Goal: Task Accomplishment & Management: Use online tool/utility

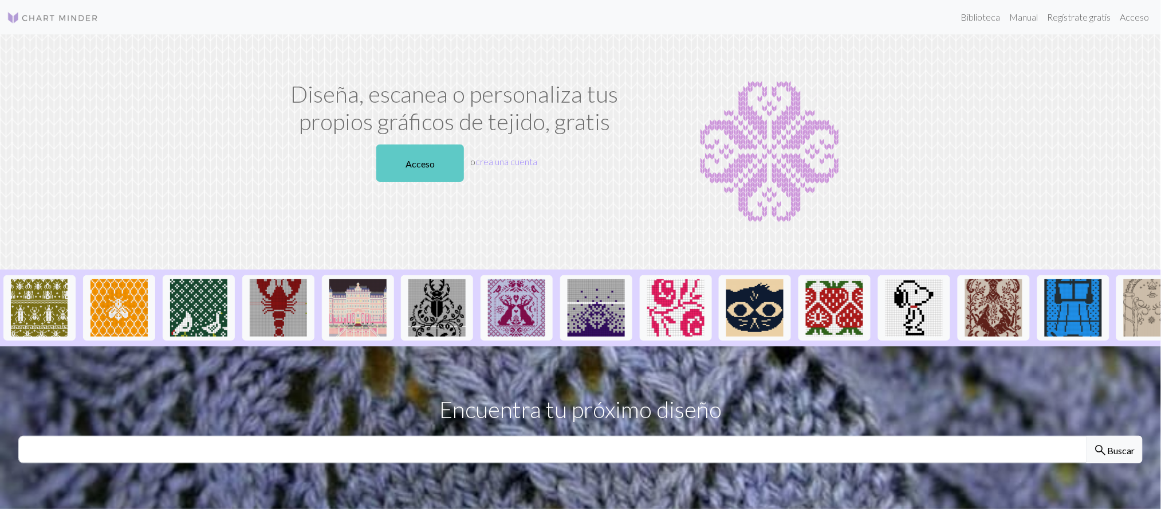
click at [436, 153] on link "Acceso" at bounding box center [420, 162] width 88 height 37
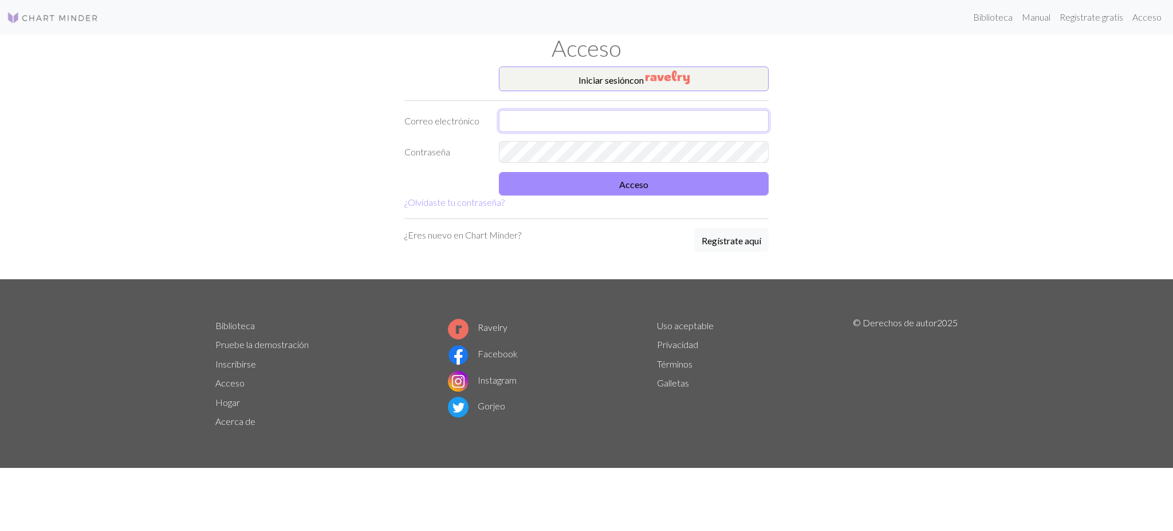
click at [524, 117] on input "text" at bounding box center [634, 121] width 270 height 22
type input "melodyrocioquispe@gmail.com"
click at [625, 192] on button "Acceso" at bounding box center [634, 183] width 270 height 23
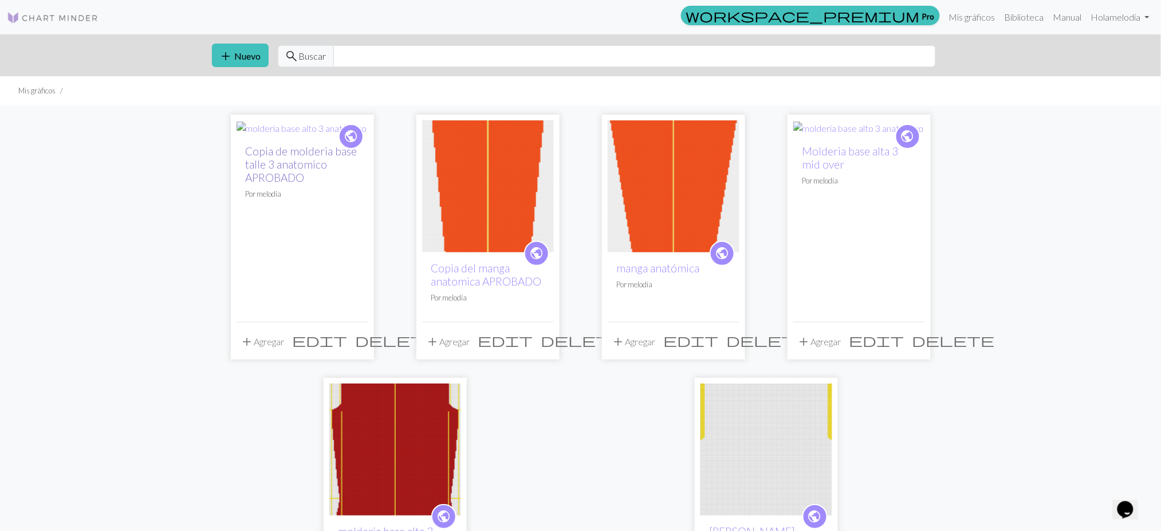
click at [295, 169] on font "Copia de molderia base talle 3 anatomico APROBADO" at bounding box center [302, 164] width 112 height 40
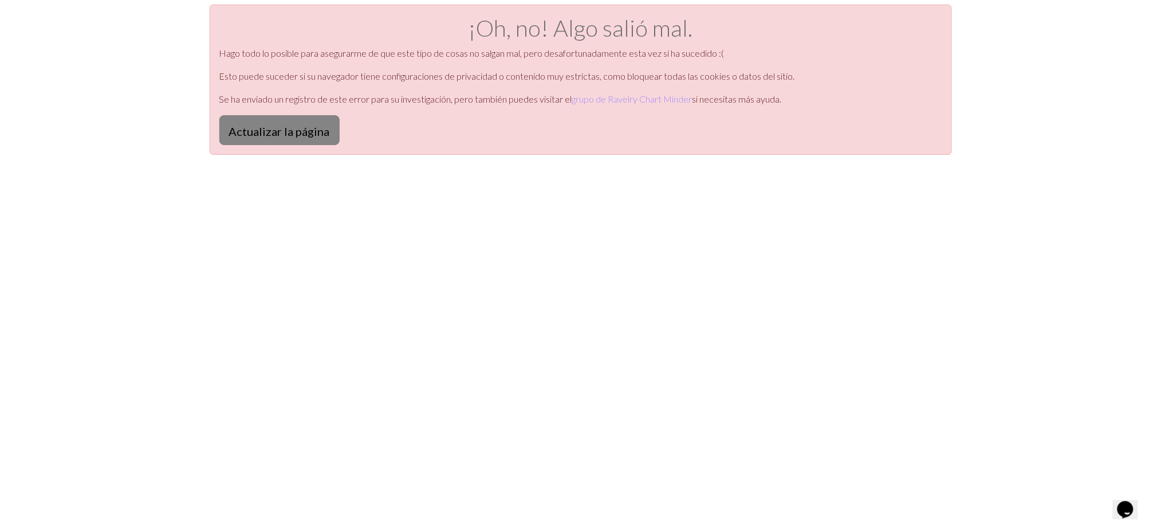
click at [273, 134] on font "Actualizar la página" at bounding box center [279, 131] width 101 height 14
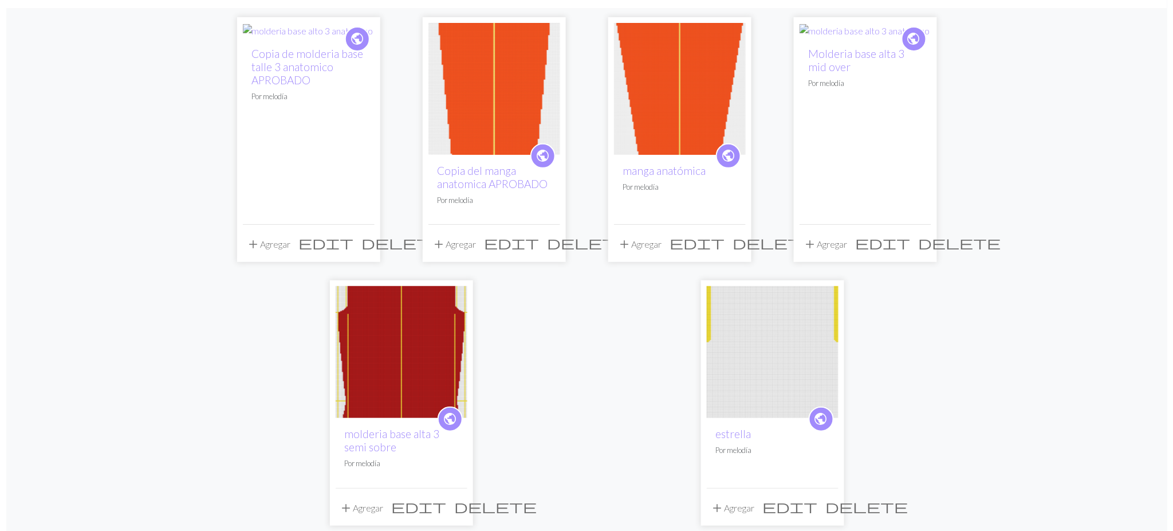
scroll to position [97, 0]
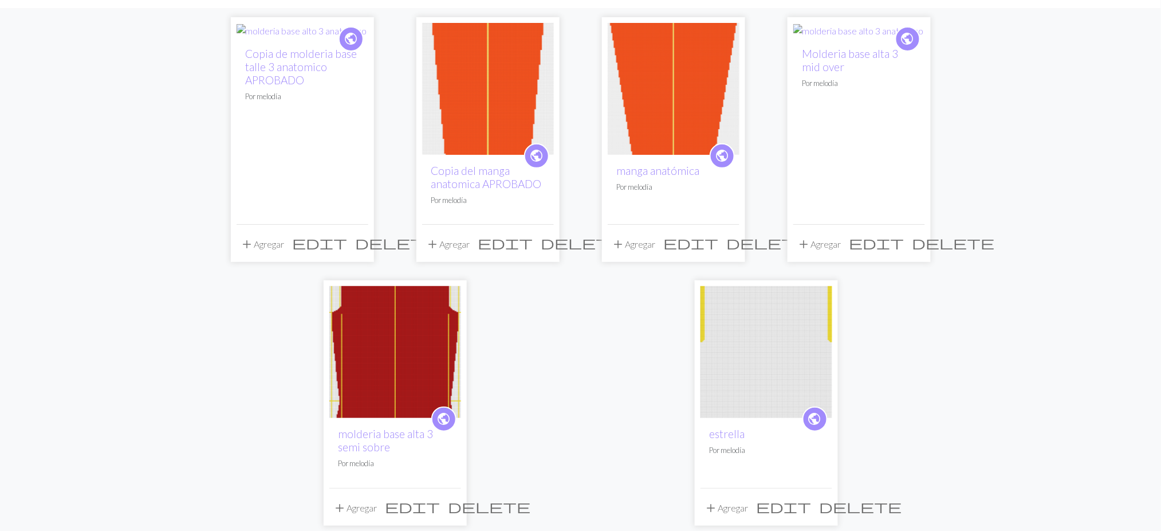
click at [333, 245] on span "edit" at bounding box center [320, 242] width 55 height 16
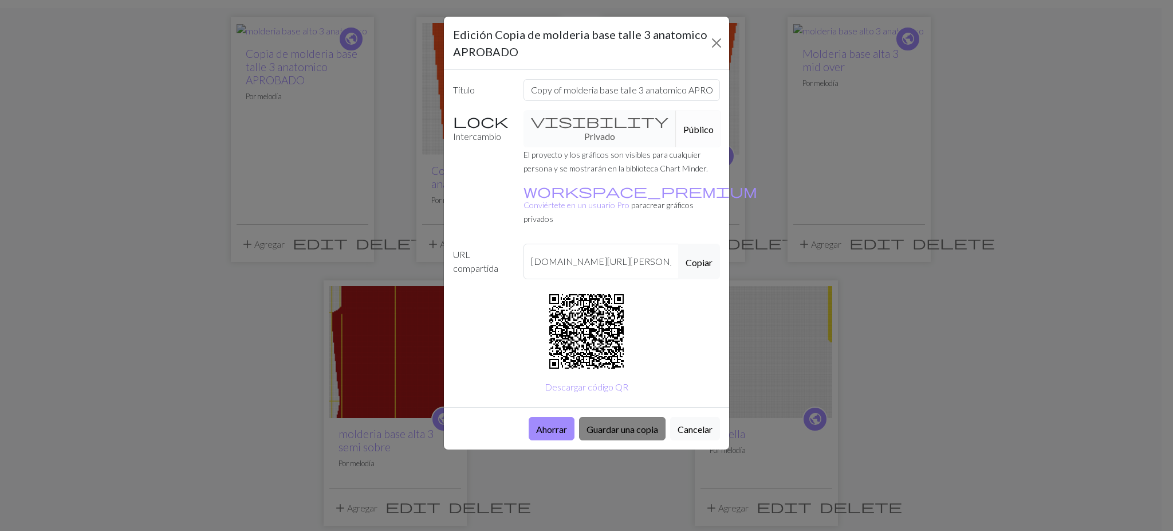
click at [614, 423] on font "Guardar una copia" at bounding box center [623, 428] width 72 height 11
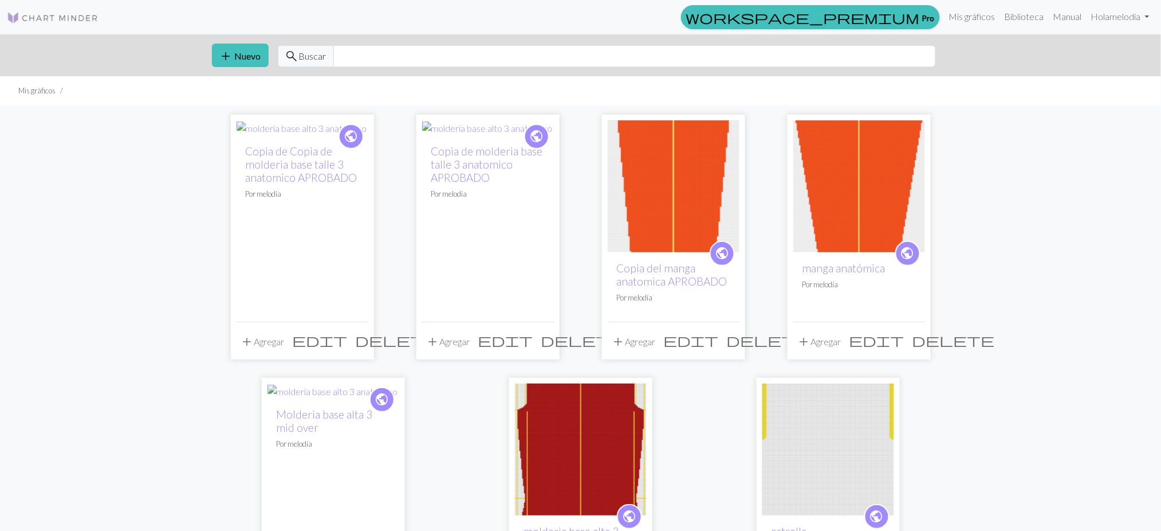
click at [333, 336] on span "edit" at bounding box center [320, 340] width 55 height 16
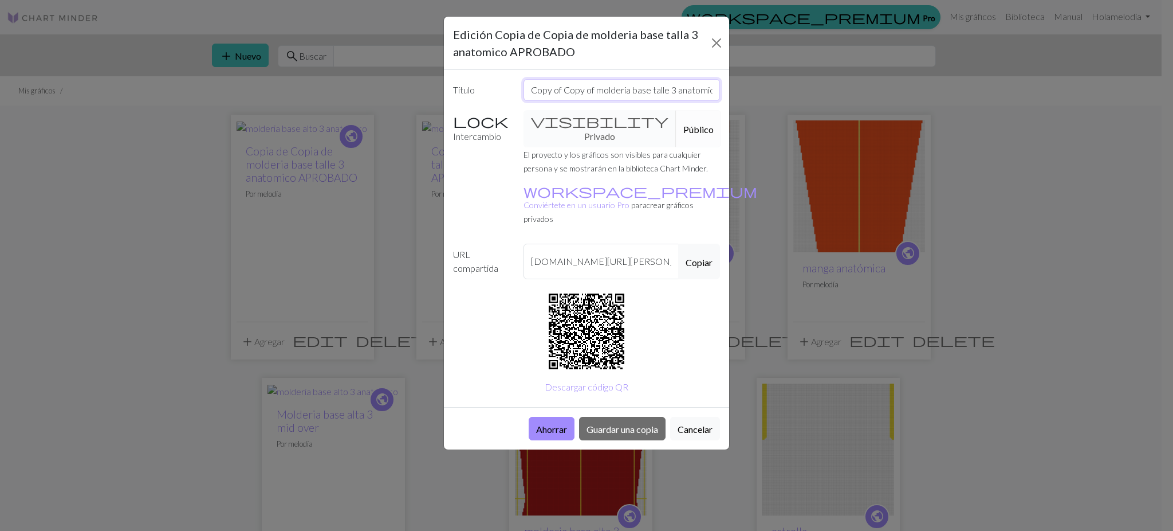
click at [573, 79] on input "Copy of Copy of molderia base talle 3 anatomico APROBADO" at bounding box center [622, 90] width 197 height 22
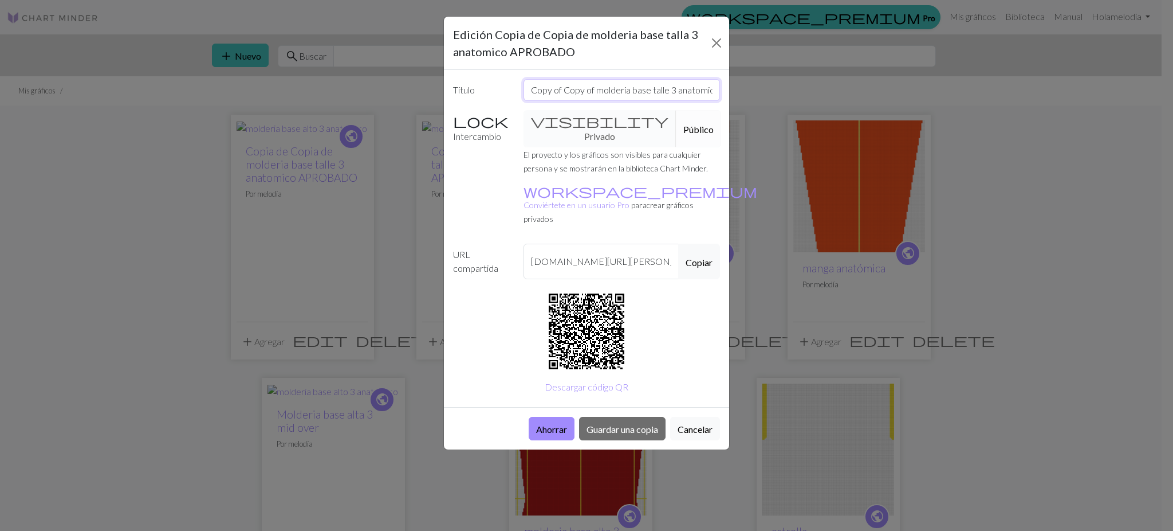
drag, startPoint x: 629, startPoint y: 91, endPoint x: 508, endPoint y: 91, distance: 120.9
click at [508, 91] on div "Título Copy of Copy of molderia base talle 3 anatomico APROBADO" at bounding box center [586, 90] width 281 height 22
type input "musculosa base talle 3 anatomico APROBADO"
click at [630, 423] on font "Guardar una copia" at bounding box center [623, 428] width 72 height 11
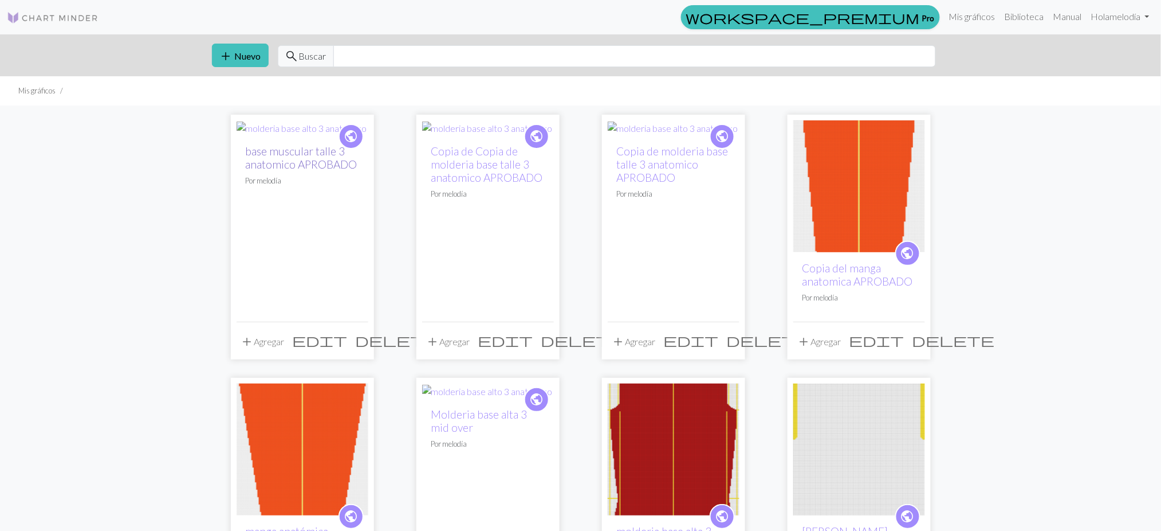
click at [286, 166] on font "base muscular talle 3 anatomico APROBADO" at bounding box center [302, 157] width 112 height 26
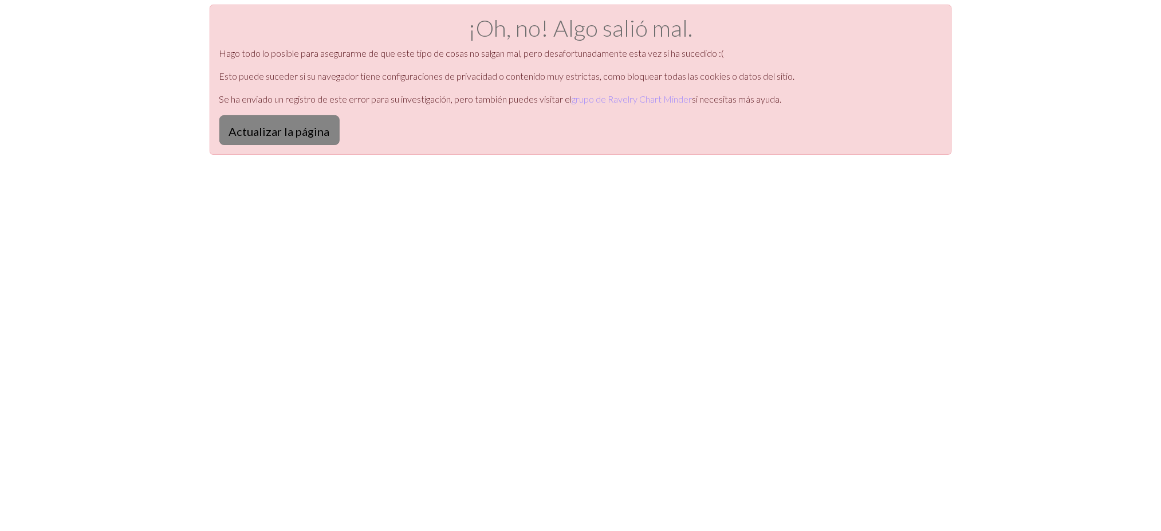
click at [256, 128] on font "Actualizar la página" at bounding box center [279, 131] width 101 height 14
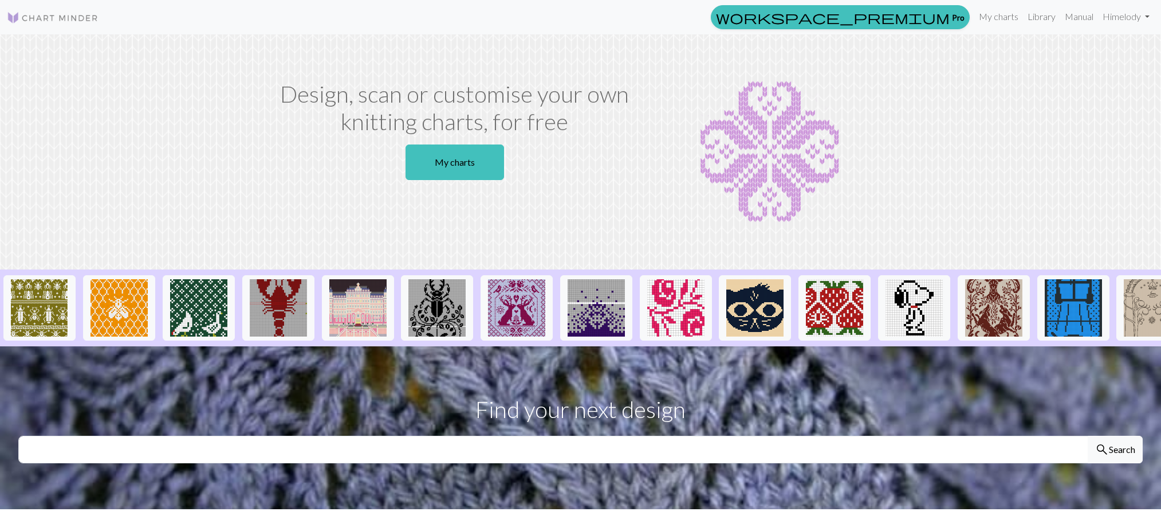
scroll to position [29, 0]
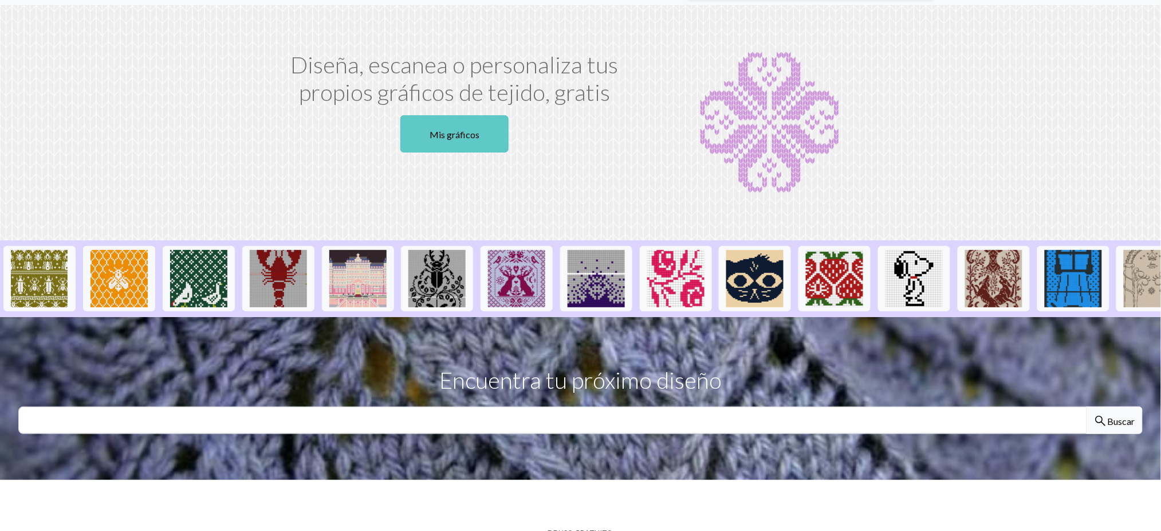
click at [464, 115] on link "Mis gráficos" at bounding box center [455, 133] width 108 height 37
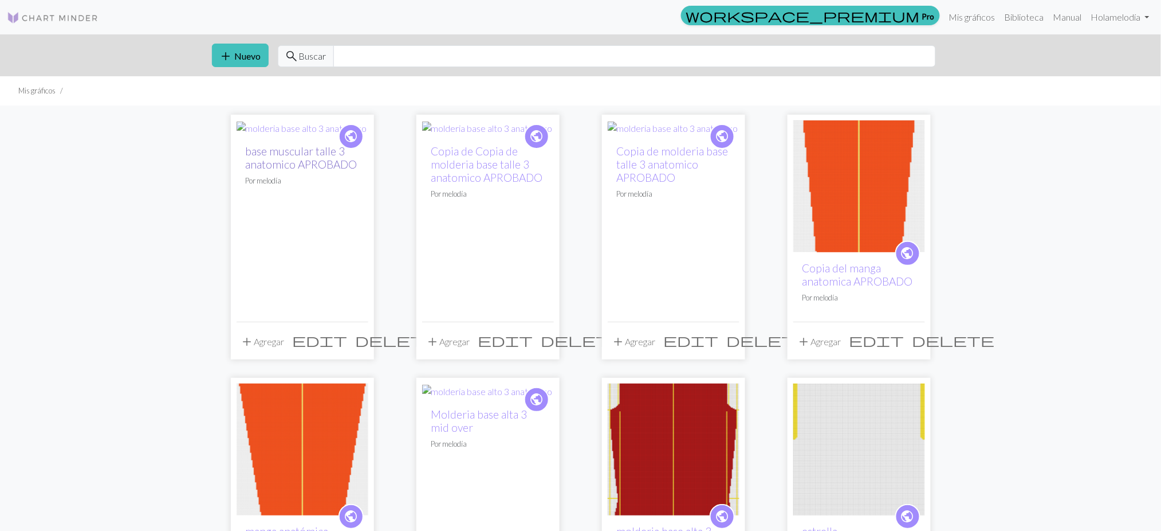
click at [276, 161] on font "base muscular talle 3 anatomico APROBADO" at bounding box center [302, 157] width 112 height 26
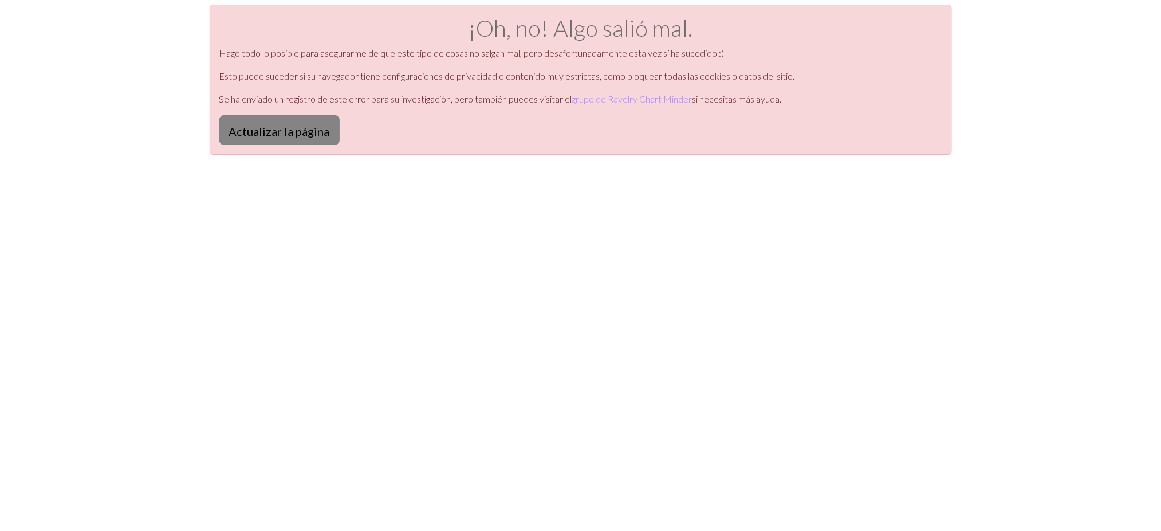
click at [276, 142] on button "Actualizar la página" at bounding box center [279, 130] width 120 height 30
click at [278, 137] on font "Actualizar la página" at bounding box center [279, 131] width 101 height 14
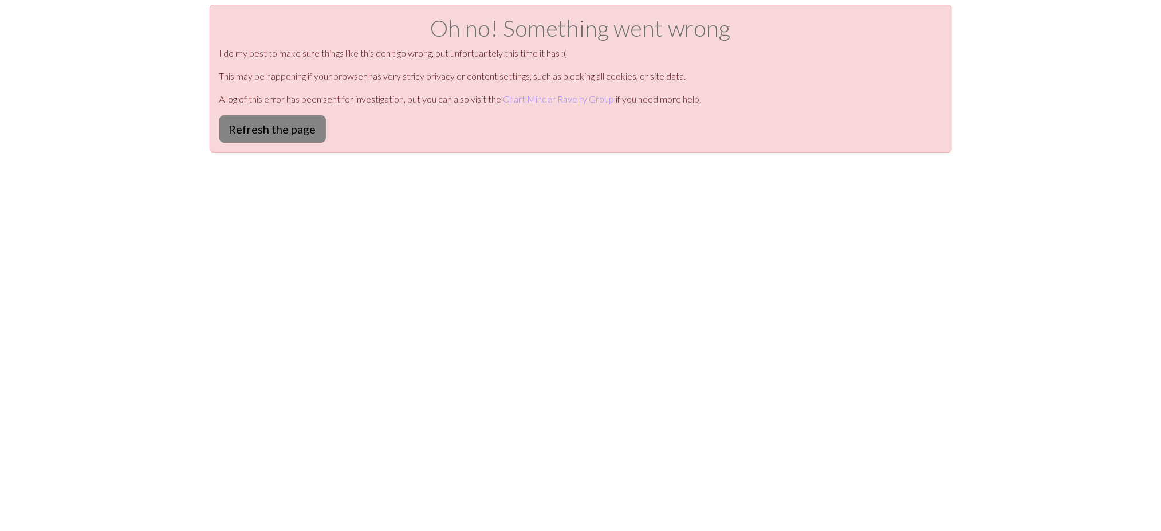
click at [266, 137] on button "Refresh the page" at bounding box center [272, 129] width 107 height 28
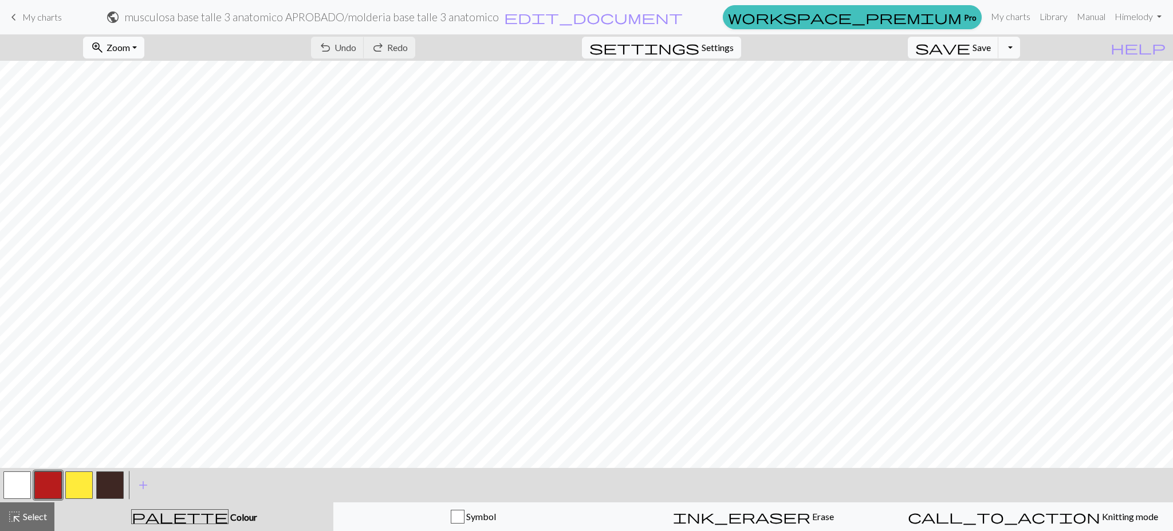
click at [130, 42] on span "Zoom" at bounding box center [118, 47] width 23 height 11
click at [132, 136] on button "50%" at bounding box center [129, 137] width 91 height 18
click at [130, 48] on span "Zoom" at bounding box center [118, 47] width 23 height 11
click at [136, 154] on button "100%" at bounding box center [129, 156] width 91 height 18
click at [18, 489] on button "button" at bounding box center [17, 485] width 28 height 28
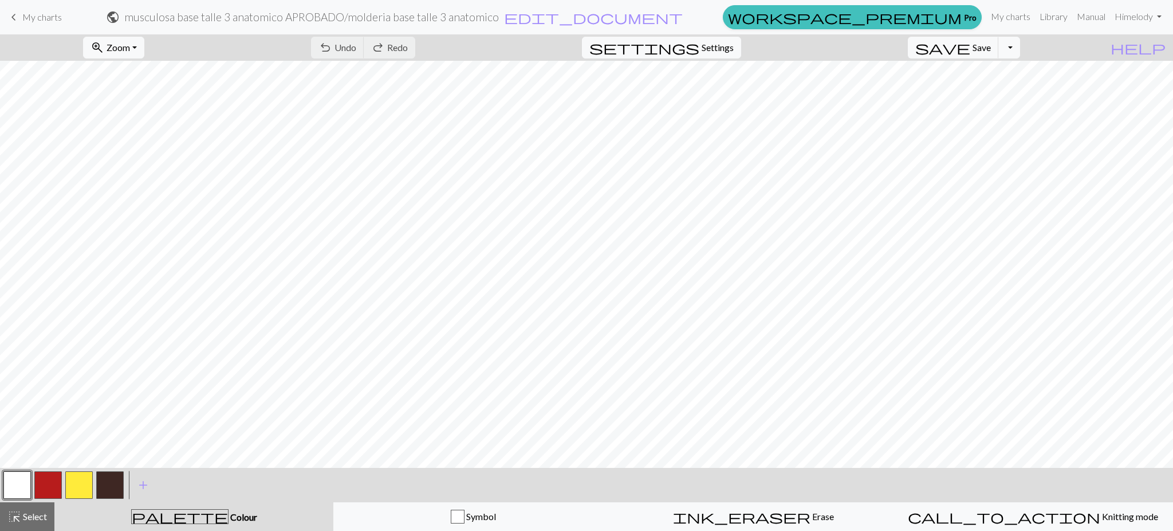
click at [74, 492] on button "button" at bounding box center [79, 485] width 28 height 28
click at [364, 50] on button "undo Undo Undo" at bounding box center [337, 48] width 53 height 22
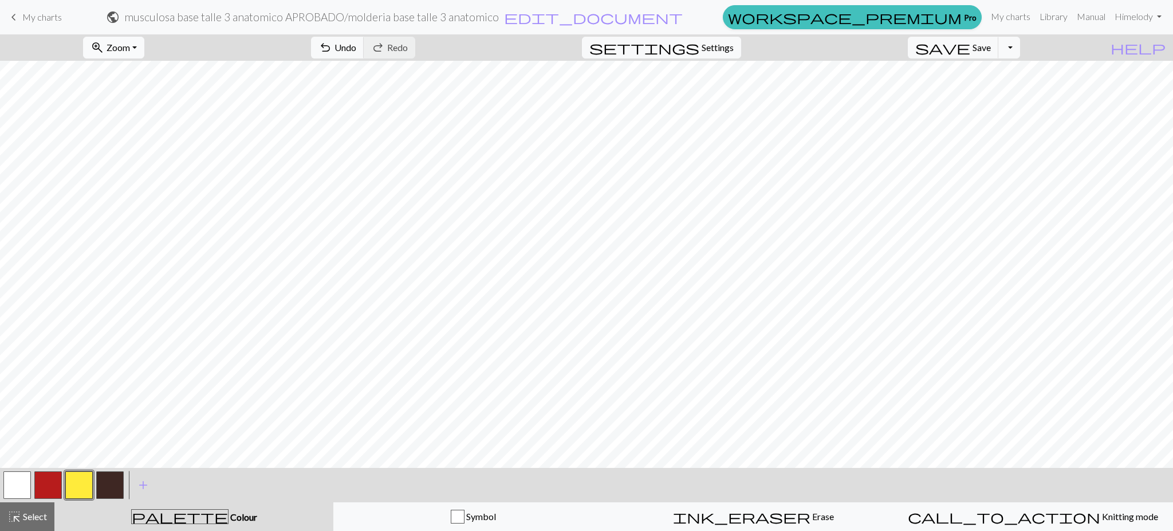
click at [130, 52] on span "Zoom" at bounding box center [118, 47] width 23 height 11
click at [144, 69] on button "Fit all" at bounding box center [129, 73] width 91 height 18
click at [364, 45] on button "undo Undo Undo" at bounding box center [337, 48] width 53 height 22
click at [104, 40] on span "zoom_in" at bounding box center [98, 48] width 14 height 16
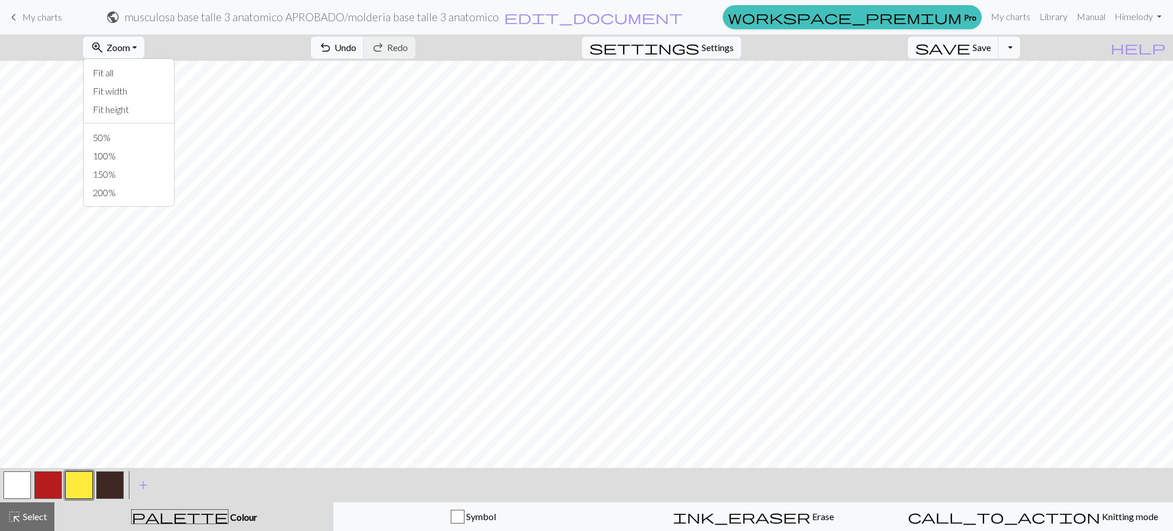
click at [130, 43] on span "Zoom" at bounding box center [118, 47] width 23 height 11
click at [130, 44] on span "Zoom" at bounding box center [118, 47] width 23 height 11
click at [142, 157] on button "100%" at bounding box center [129, 156] width 91 height 18
click at [39, 487] on button "button" at bounding box center [48, 485] width 28 height 28
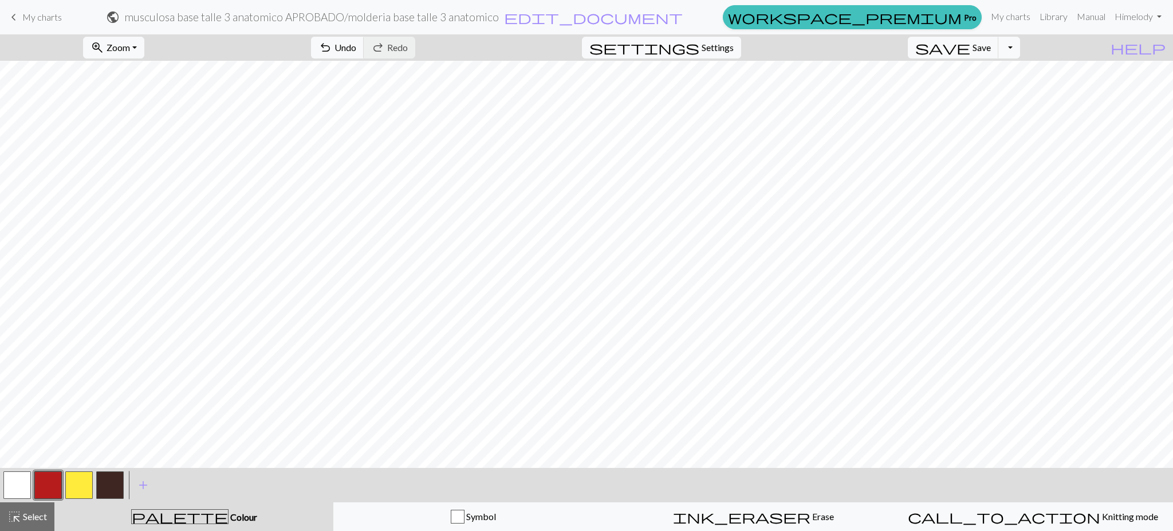
click at [86, 493] on button "button" at bounding box center [79, 485] width 28 height 28
click at [144, 57] on button "zoom_in Zoom Zoom" at bounding box center [113, 48] width 61 height 22
click at [148, 81] on button "Fit all" at bounding box center [129, 73] width 91 height 18
click at [42, 482] on button "button" at bounding box center [48, 485] width 28 height 28
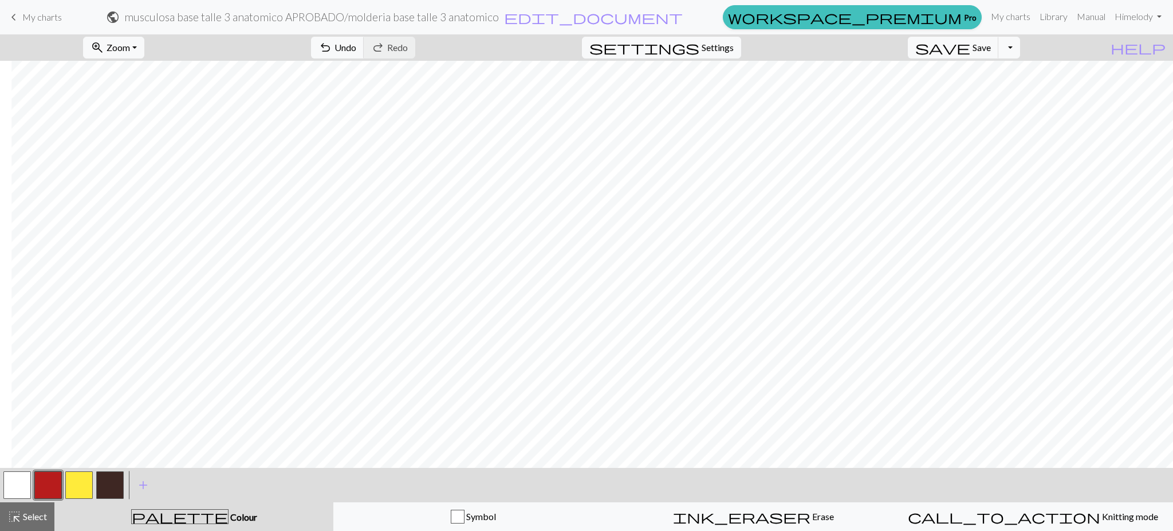
click at [78, 490] on button "button" at bounding box center [79, 485] width 28 height 28
click at [48, 488] on button "button" at bounding box center [48, 485] width 28 height 28
click at [70, 486] on button "button" at bounding box center [79, 485] width 28 height 28
click at [31, 512] on span "Select" at bounding box center [34, 516] width 26 height 11
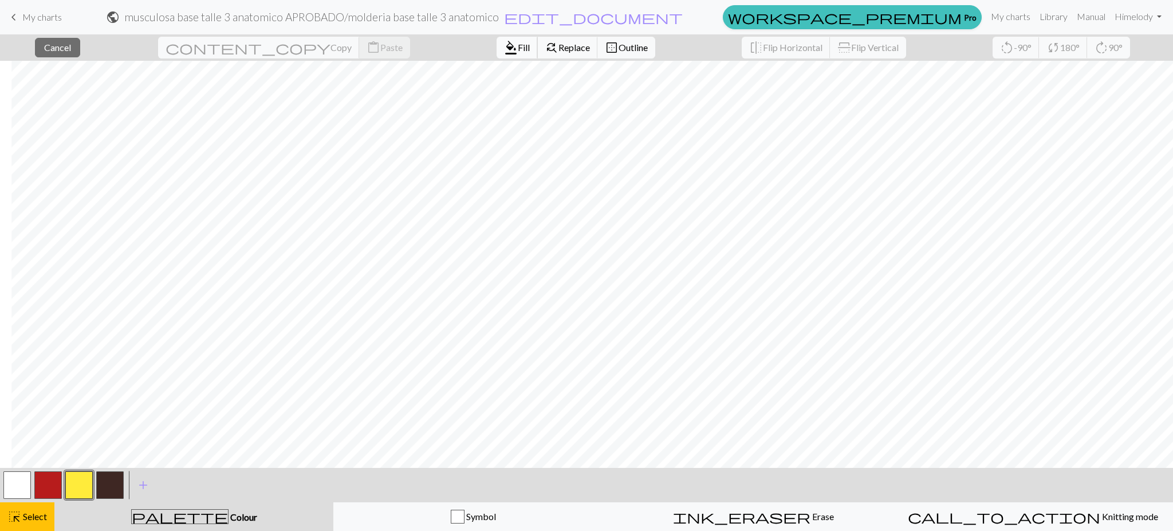
click at [504, 53] on span "format_color_fill" at bounding box center [511, 48] width 14 height 16
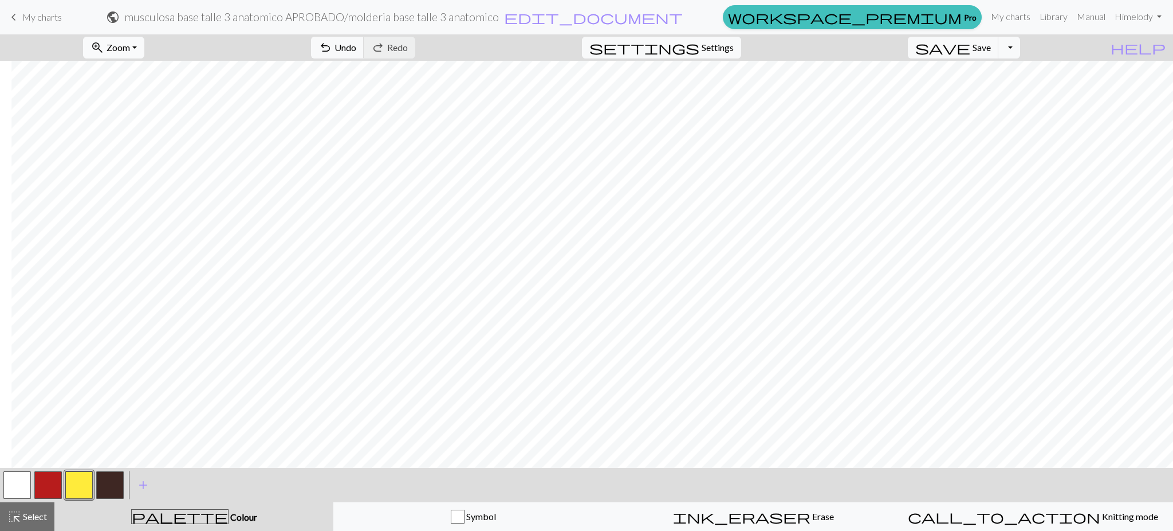
click at [130, 42] on span "Zoom" at bounding box center [118, 47] width 23 height 11
click at [125, 73] on button "Fit all" at bounding box center [129, 73] width 91 height 18
click at [130, 48] on span "Zoom" at bounding box center [118, 47] width 23 height 11
click at [132, 65] on button "Fit all" at bounding box center [129, 73] width 91 height 18
click at [130, 44] on span "Zoom" at bounding box center [118, 47] width 23 height 11
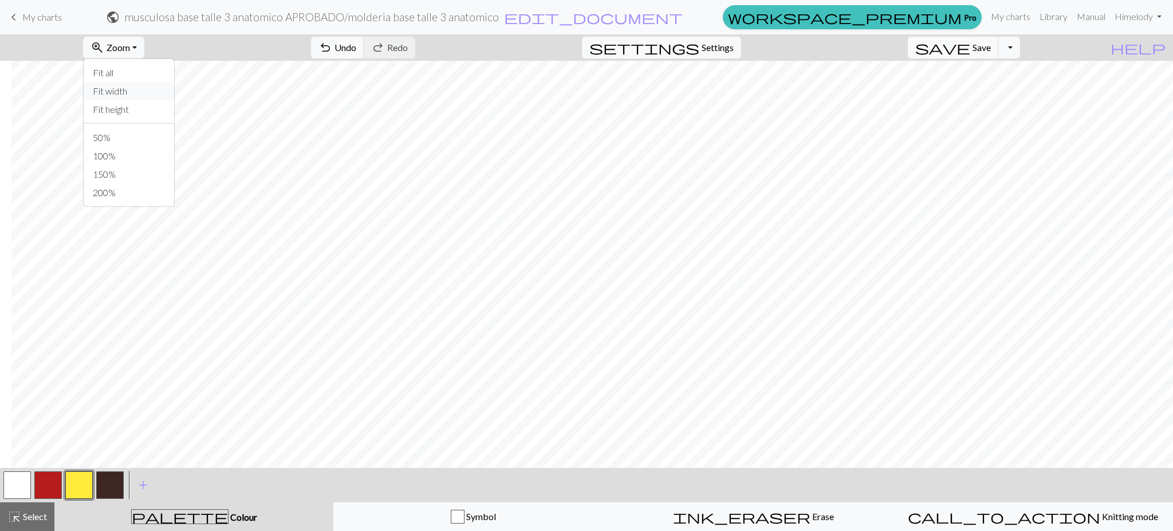
click at [134, 92] on button "Fit width" at bounding box center [129, 91] width 91 height 18
click at [130, 44] on span "Zoom" at bounding box center [118, 47] width 23 height 11
click at [134, 109] on button "Fit height" at bounding box center [129, 109] width 91 height 18
click at [130, 44] on span "Zoom" at bounding box center [118, 47] width 23 height 11
click at [129, 72] on button "Fit all" at bounding box center [129, 73] width 91 height 18
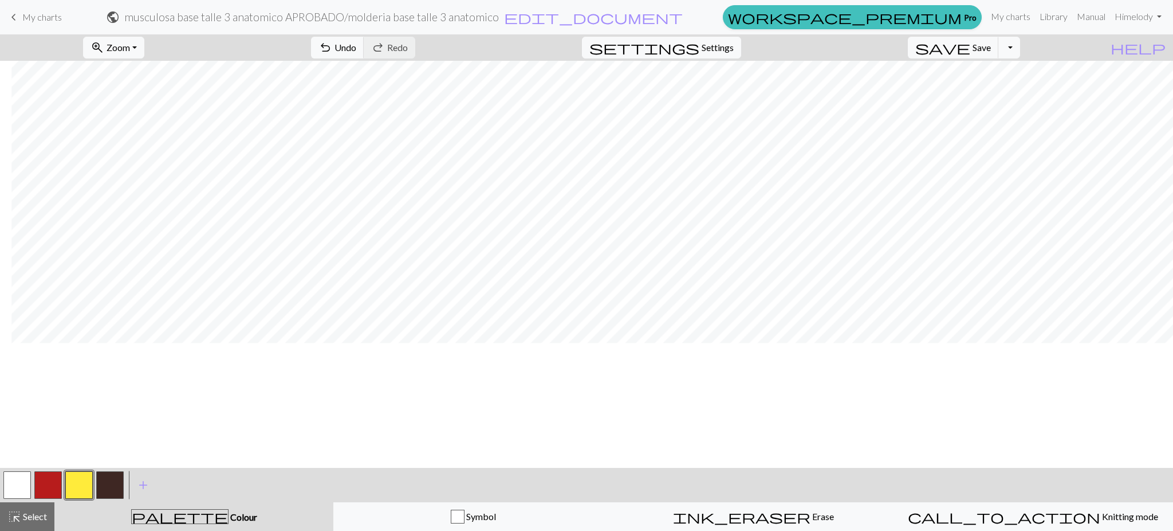
scroll to position [2, 11]
click at [49, 487] on button "button" at bounding box center [48, 485] width 28 height 28
click at [971, 43] on span "save" at bounding box center [943, 48] width 55 height 16
click at [16, 517] on span "highlight_alt" at bounding box center [14, 516] width 14 height 16
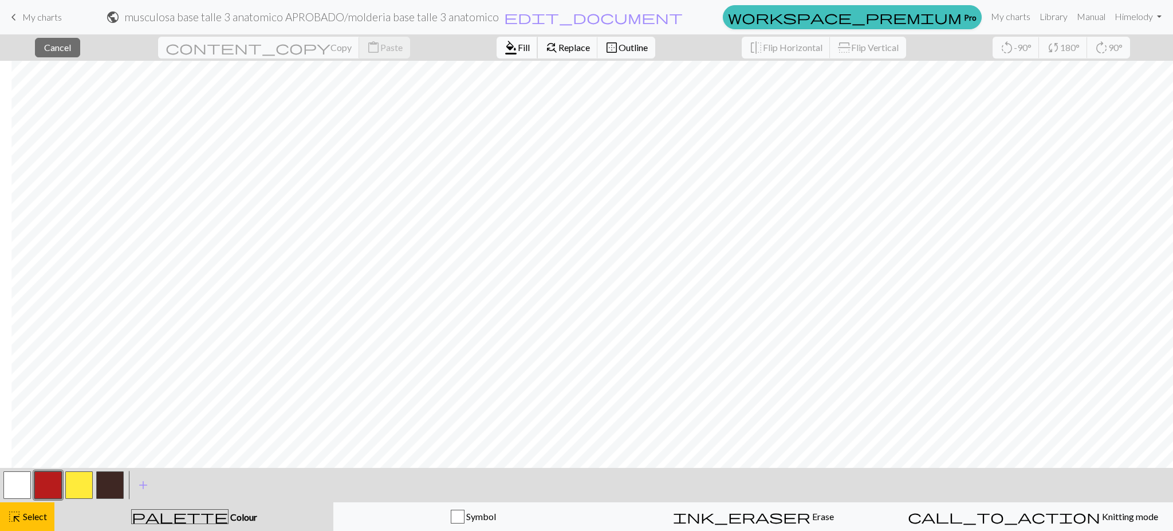
click at [504, 44] on span "format_color_fill" at bounding box center [511, 48] width 14 height 16
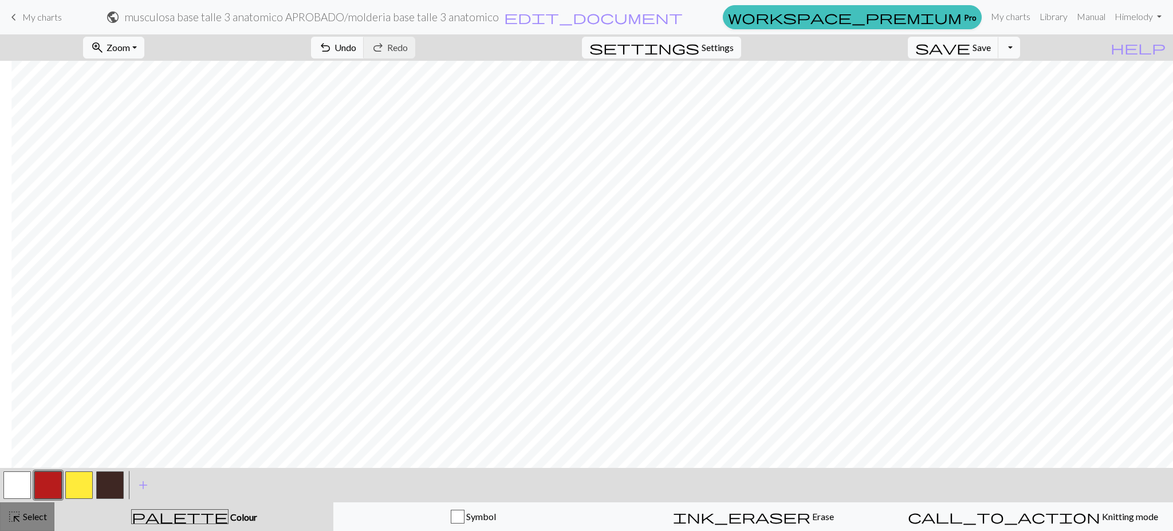
click at [38, 518] on span "Select" at bounding box center [34, 516] width 26 height 11
click at [80, 482] on button "button" at bounding box center [79, 485] width 28 height 28
click at [31, 517] on span "Select" at bounding box center [34, 516] width 26 height 11
click at [48, 508] on button "highlight_alt Select Select" at bounding box center [27, 516] width 54 height 29
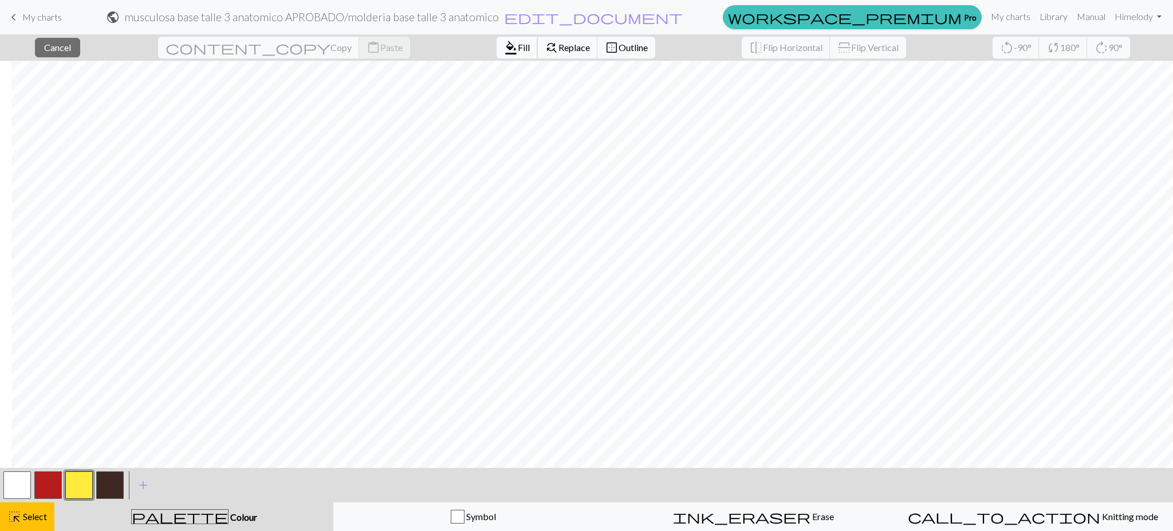
click at [504, 44] on span "format_color_fill" at bounding box center [511, 48] width 14 height 16
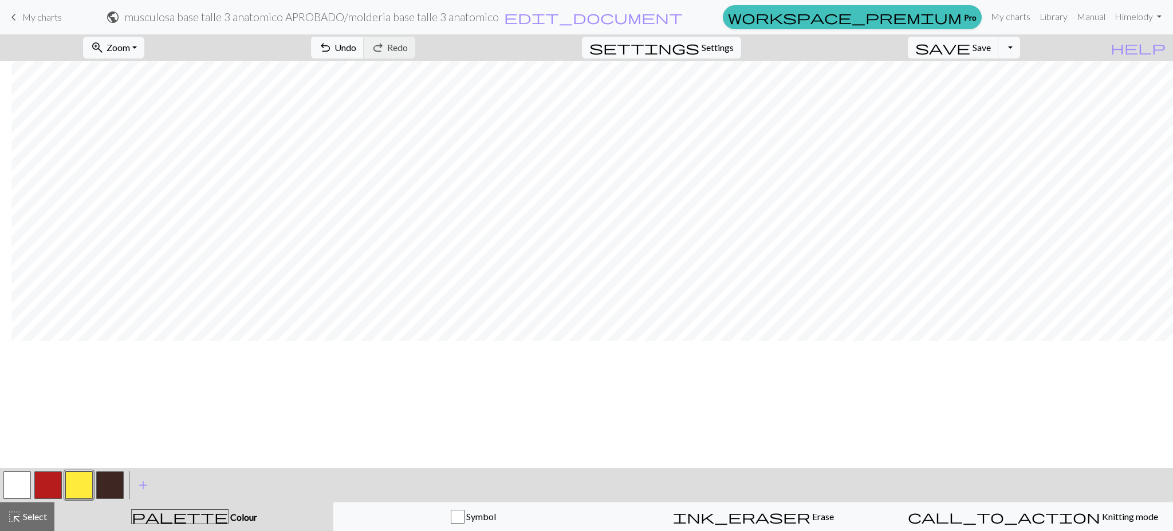
scroll to position [252, 11]
click at [16, 519] on span "highlight_alt" at bounding box center [14, 516] width 14 height 16
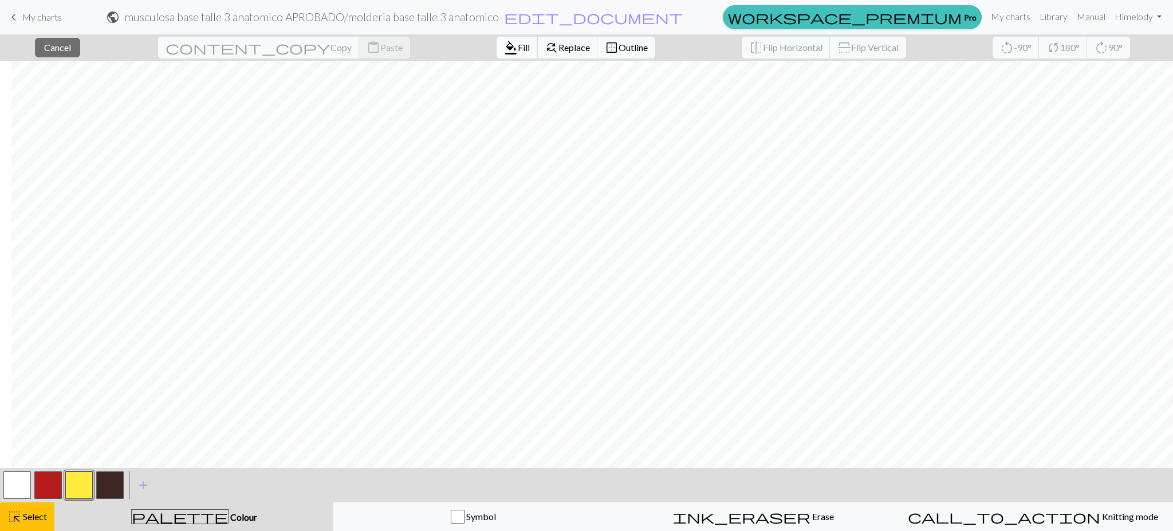
click at [504, 47] on span "format_color_fill" at bounding box center [511, 48] width 14 height 16
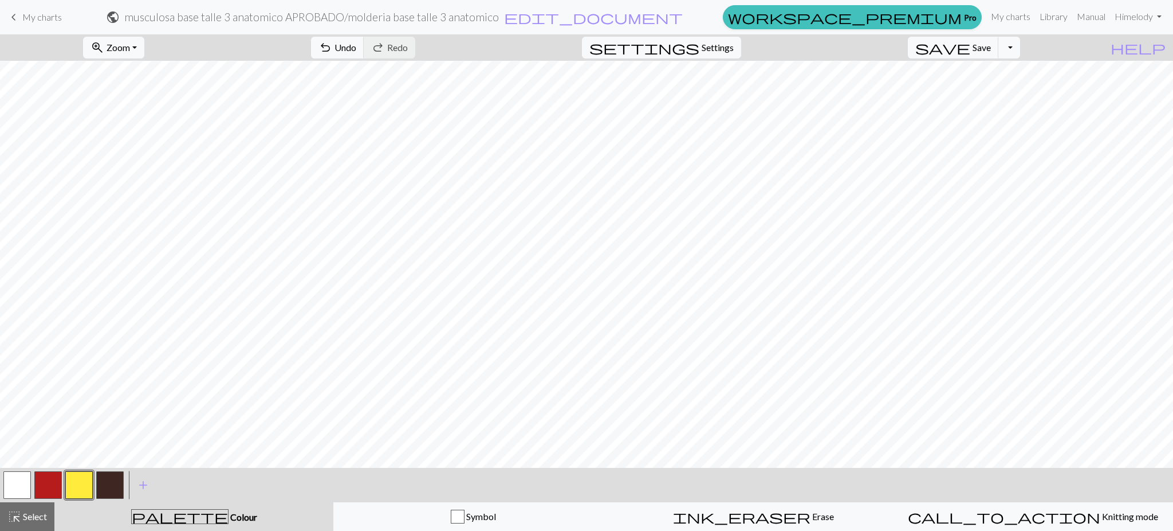
scroll to position [252, 0]
click at [138, 40] on button "zoom_in Zoom Zoom" at bounding box center [113, 48] width 61 height 22
click at [159, 155] on button "100%" at bounding box center [129, 156] width 91 height 18
click at [39, 489] on button "button" at bounding box center [48, 485] width 28 height 28
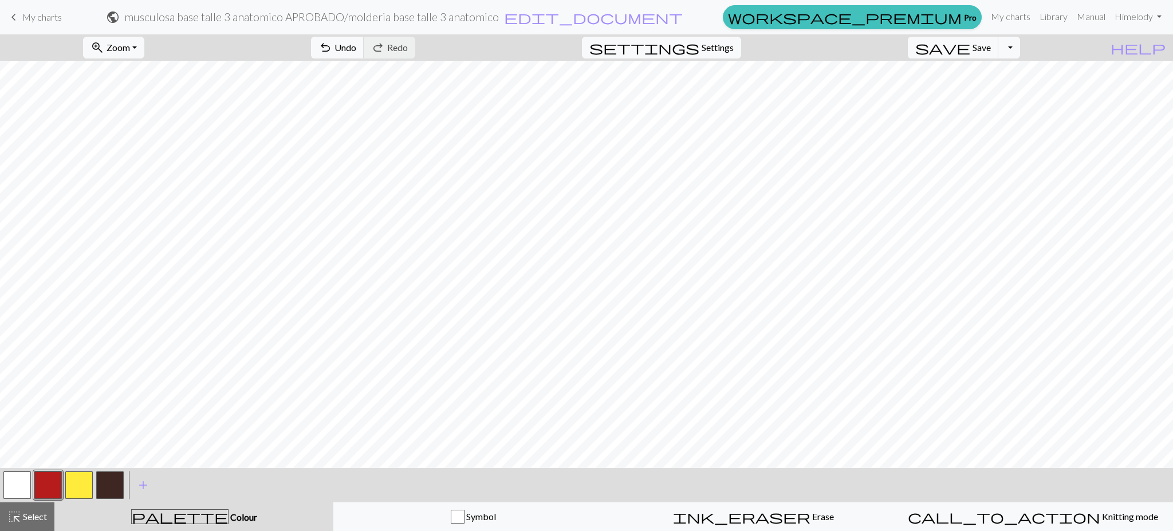
click at [77, 478] on button "button" at bounding box center [79, 485] width 28 height 28
click at [130, 46] on span "Zoom" at bounding box center [118, 47] width 23 height 11
click at [135, 77] on button "Fit all" at bounding box center [129, 73] width 91 height 18
click at [48, 484] on button "button" at bounding box center [48, 485] width 28 height 28
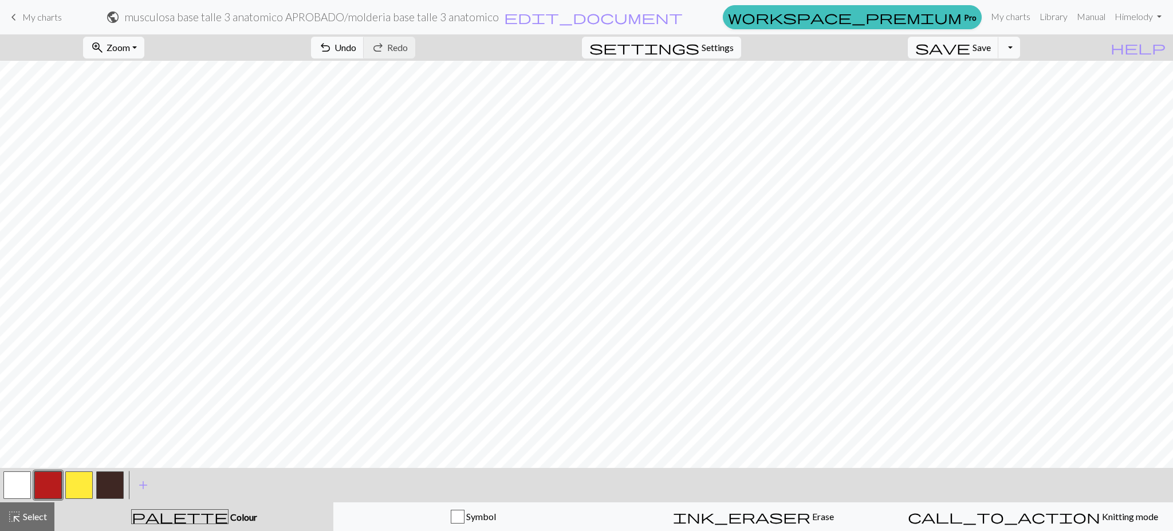
click at [79, 487] on button "button" at bounding box center [79, 485] width 28 height 28
click at [16, 521] on span "highlight_alt" at bounding box center [14, 516] width 14 height 16
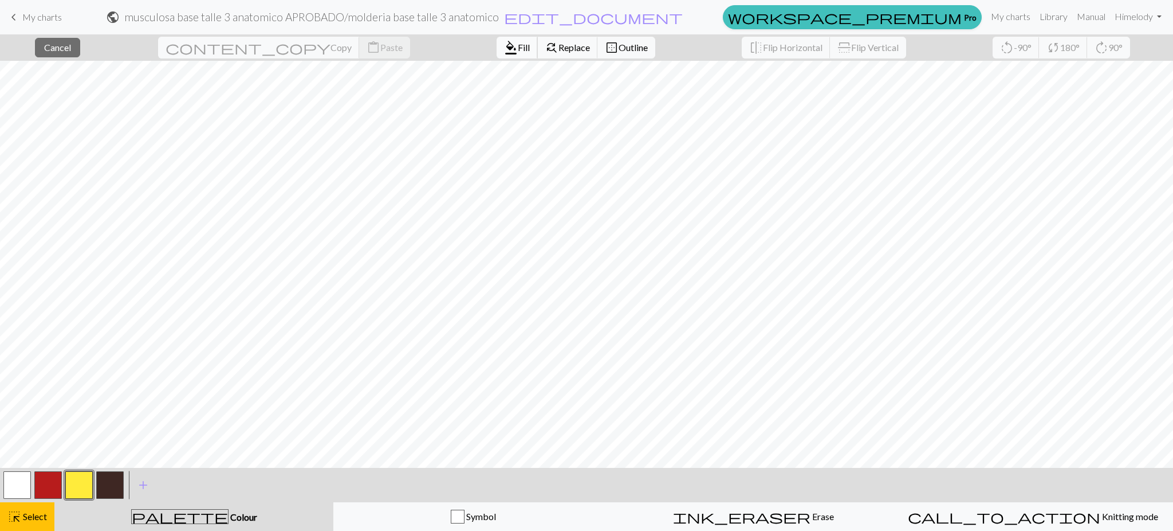
click at [518, 51] on span "Fill" at bounding box center [524, 47] width 12 height 11
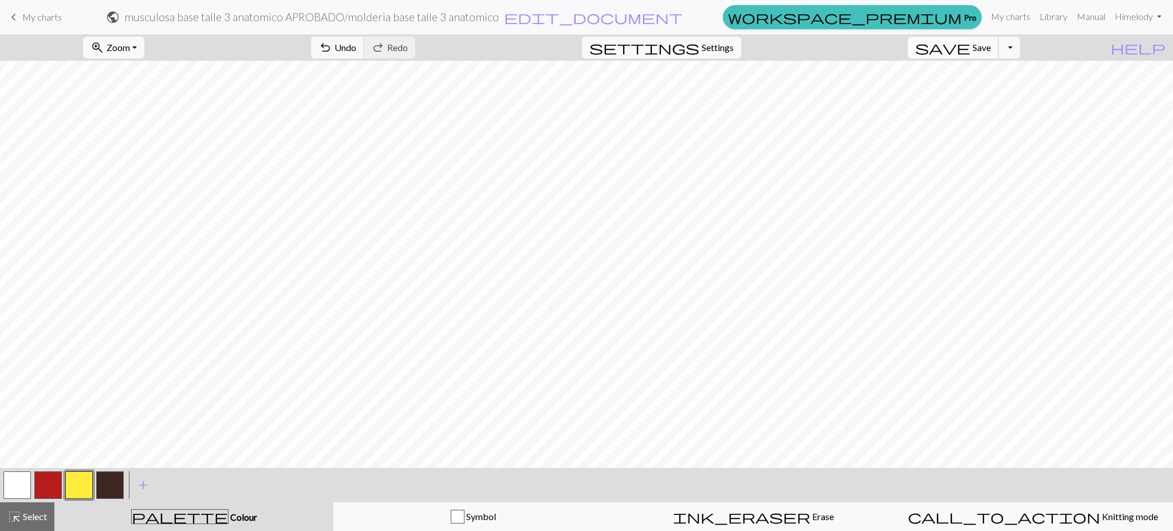
click at [971, 48] on span "save" at bounding box center [943, 48] width 55 height 16
click at [26, 511] on span "Select" at bounding box center [34, 516] width 26 height 11
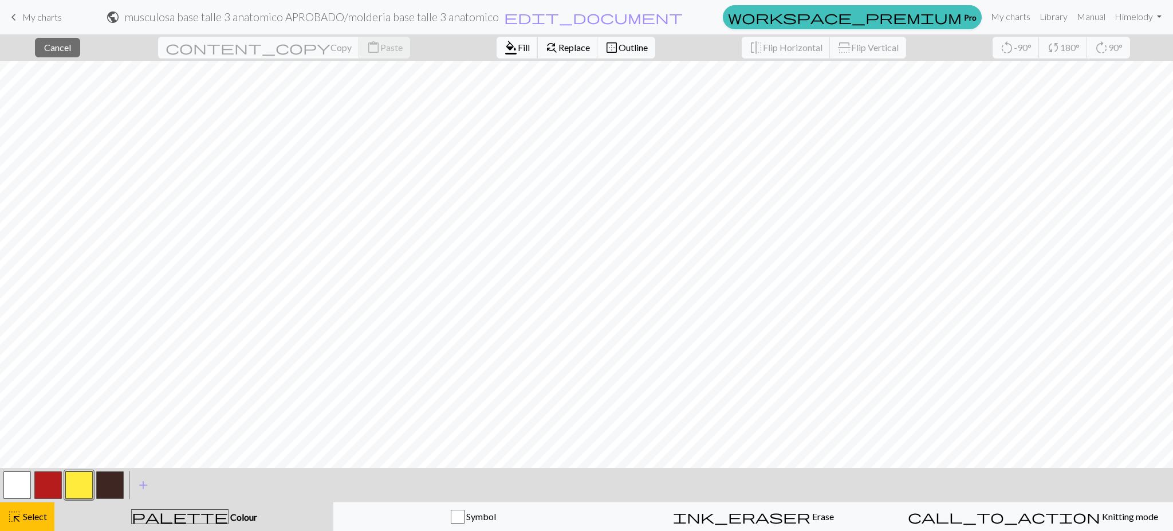
click at [504, 42] on span "format_color_fill" at bounding box center [511, 48] width 14 height 16
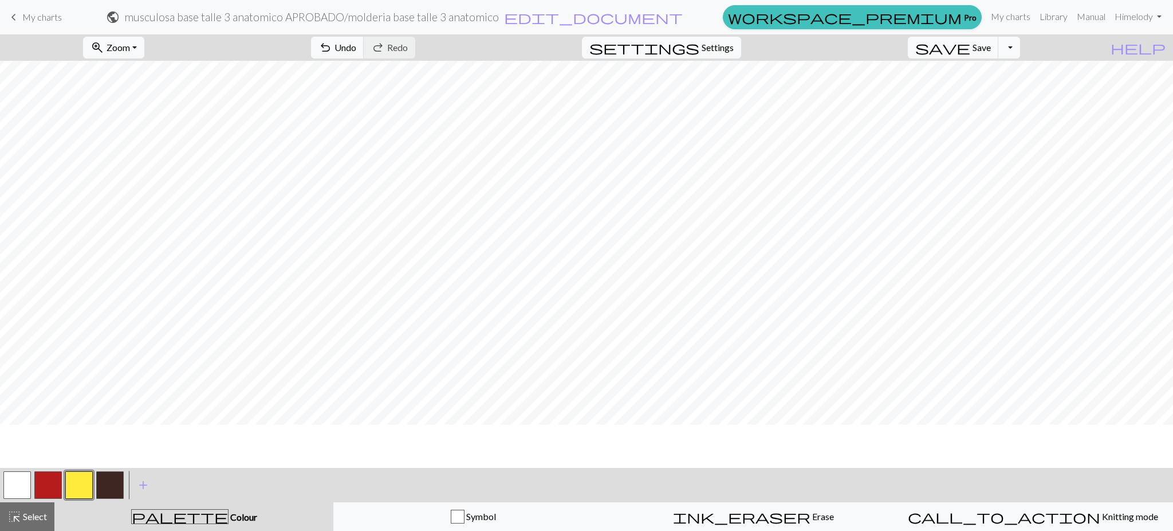
scroll to position [316, 0]
click at [39, 511] on span "Select" at bounding box center [34, 516] width 26 height 11
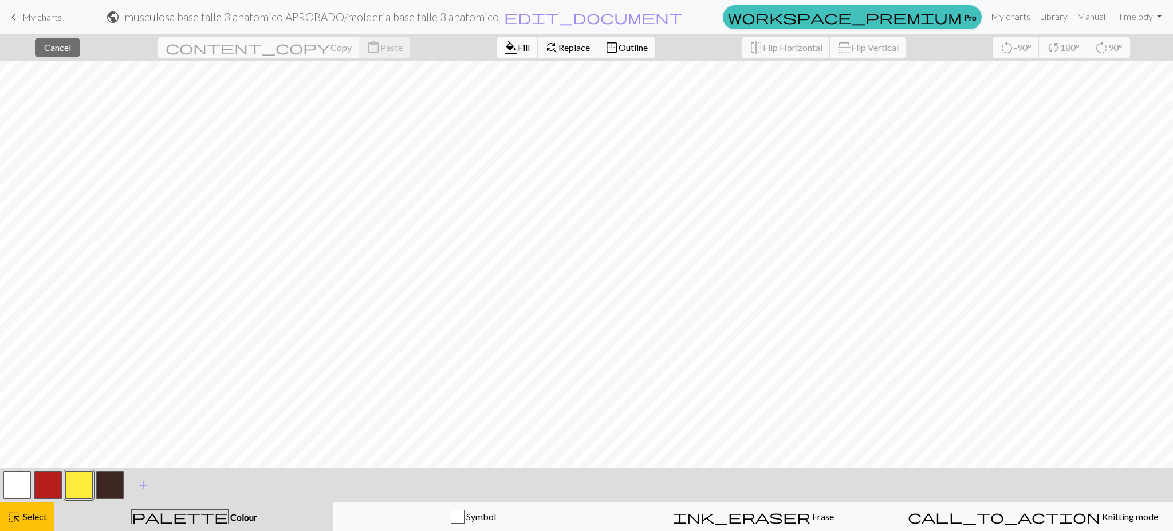
click at [504, 50] on span "format_color_fill" at bounding box center [511, 48] width 14 height 16
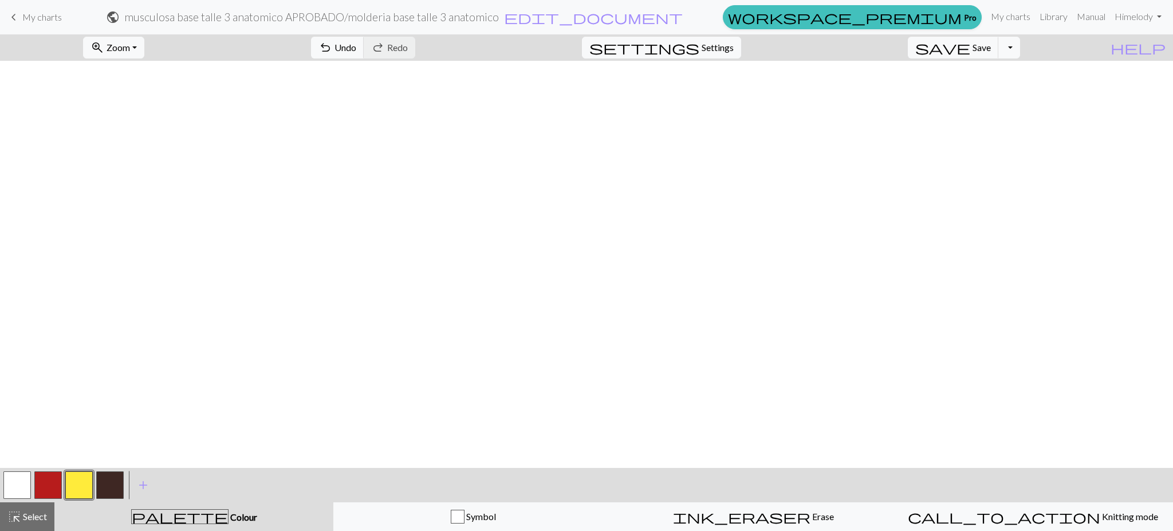
scroll to position [0, 0]
click at [971, 50] on span "save" at bounding box center [943, 48] width 55 height 16
click at [991, 49] on span "Save" at bounding box center [982, 47] width 18 height 11
click at [971, 43] on span "save" at bounding box center [943, 48] width 55 height 16
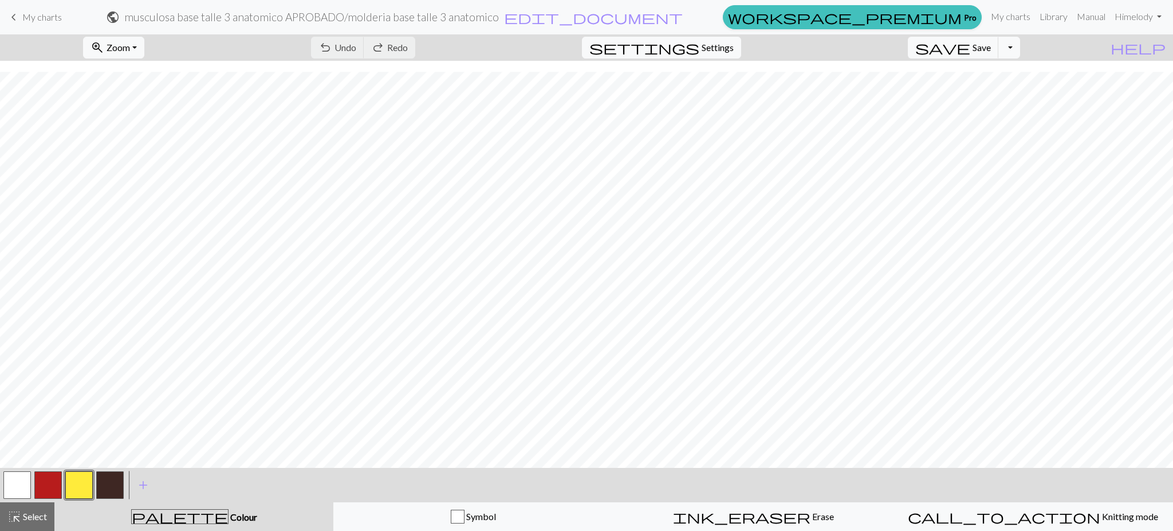
scroll to position [1352, 0]
click at [132, 55] on button "zoom_in Zoom Zoom" at bounding box center [113, 48] width 61 height 22
click at [125, 197] on button "200%" at bounding box center [129, 192] width 91 height 18
click at [144, 40] on button "zoom_in Zoom Zoom" at bounding box center [113, 48] width 61 height 22
click at [143, 73] on button "Fit all" at bounding box center [129, 73] width 91 height 18
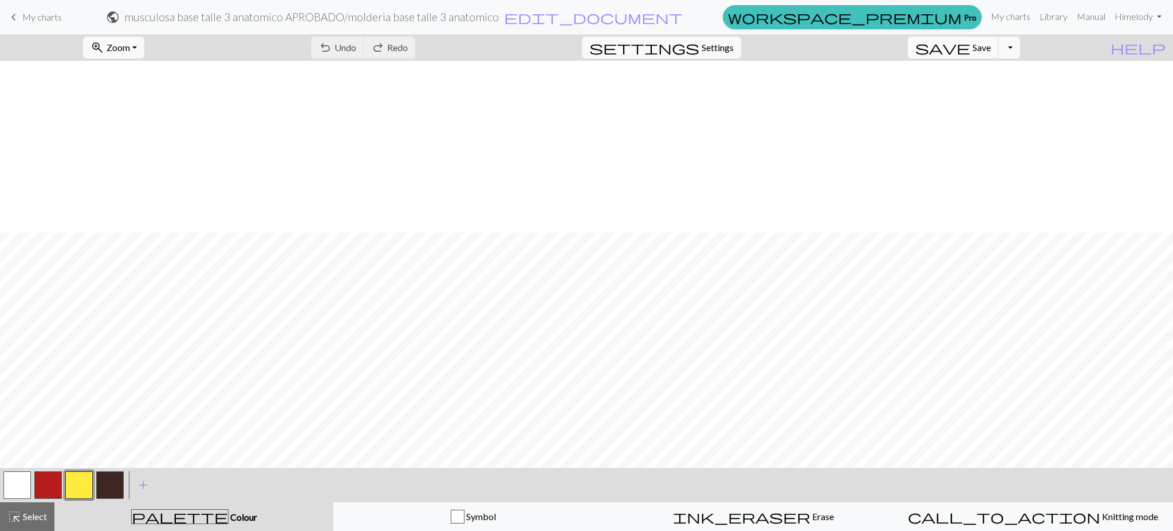
scroll to position [481, 0]
click at [104, 47] on span "zoom_in" at bounding box center [98, 48] width 14 height 16
click at [134, 70] on button "Fit all" at bounding box center [129, 73] width 91 height 18
click at [127, 54] on button "zoom_in Zoom Zoom" at bounding box center [113, 48] width 61 height 22
click at [136, 99] on button "Fit width" at bounding box center [129, 91] width 91 height 18
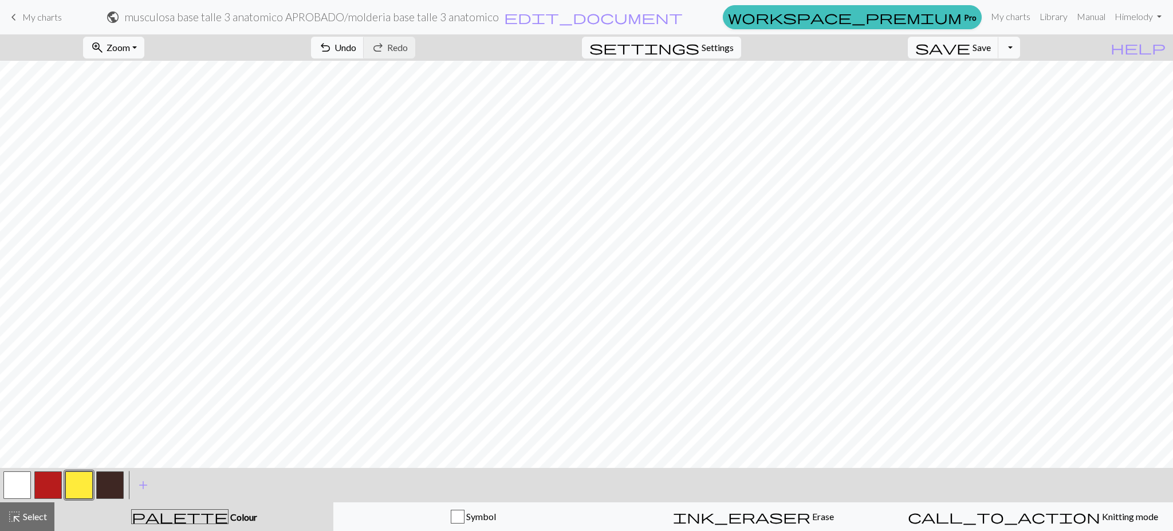
click at [42, 489] on button "button" at bounding box center [48, 485] width 28 height 28
click at [83, 492] on button "button" at bounding box center [79, 485] width 28 height 28
click at [40, 492] on button "button" at bounding box center [48, 485] width 28 height 28
click at [971, 51] on span "save" at bounding box center [943, 48] width 55 height 16
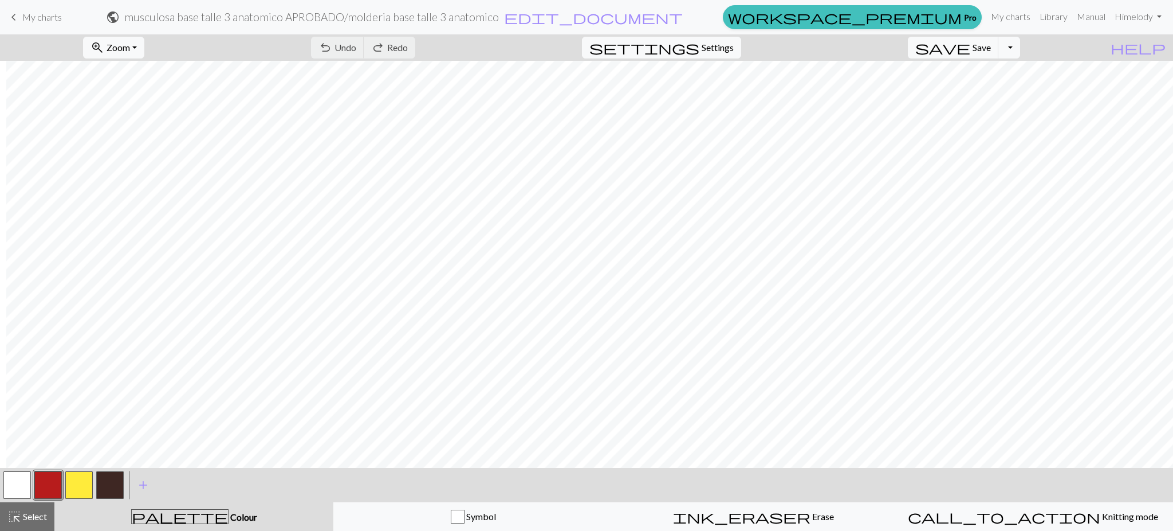
drag, startPoint x: 740, startPoint y: 468, endPoint x: 642, endPoint y: 473, distance: 97.5
click at [642, 473] on div "zoom_in Zoom Zoom Fit all Fit width Fit height 50% 100% 150% 200% undo Undo Und…" at bounding box center [586, 282] width 1173 height 496
